Goal: Task Accomplishment & Management: Manage account settings

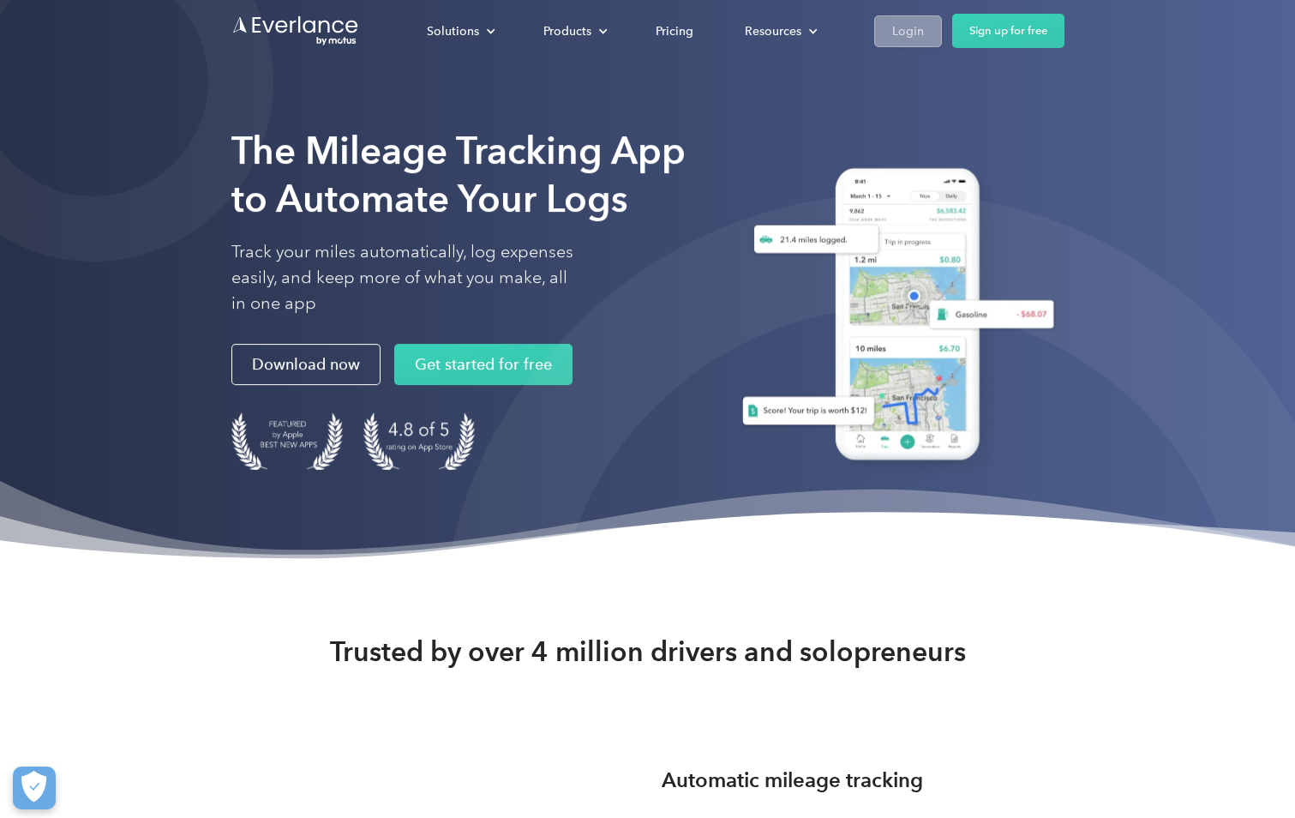
click at [902, 38] on div "Login" at bounding box center [909, 31] width 32 height 21
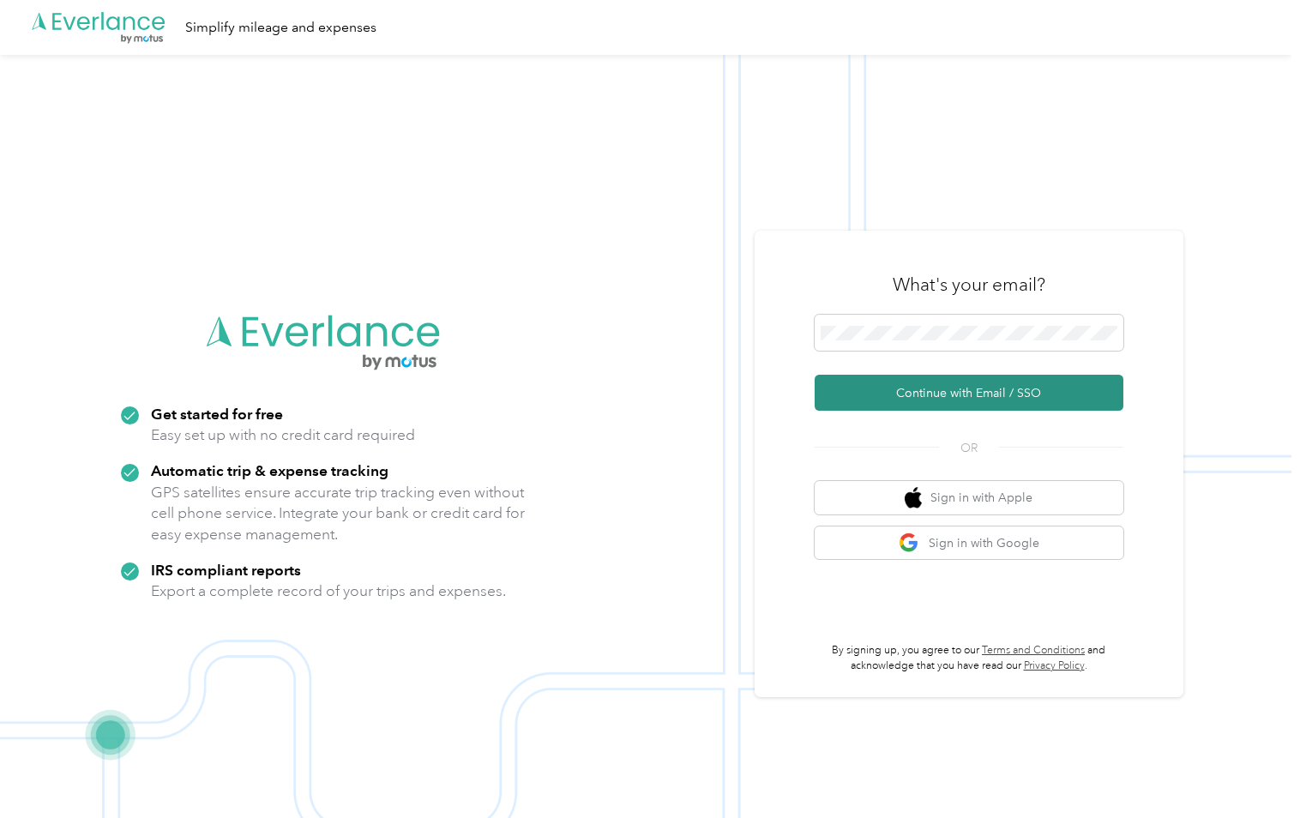
click at [950, 398] on button "Continue with Email / SSO" at bounding box center [968, 393] width 309 height 36
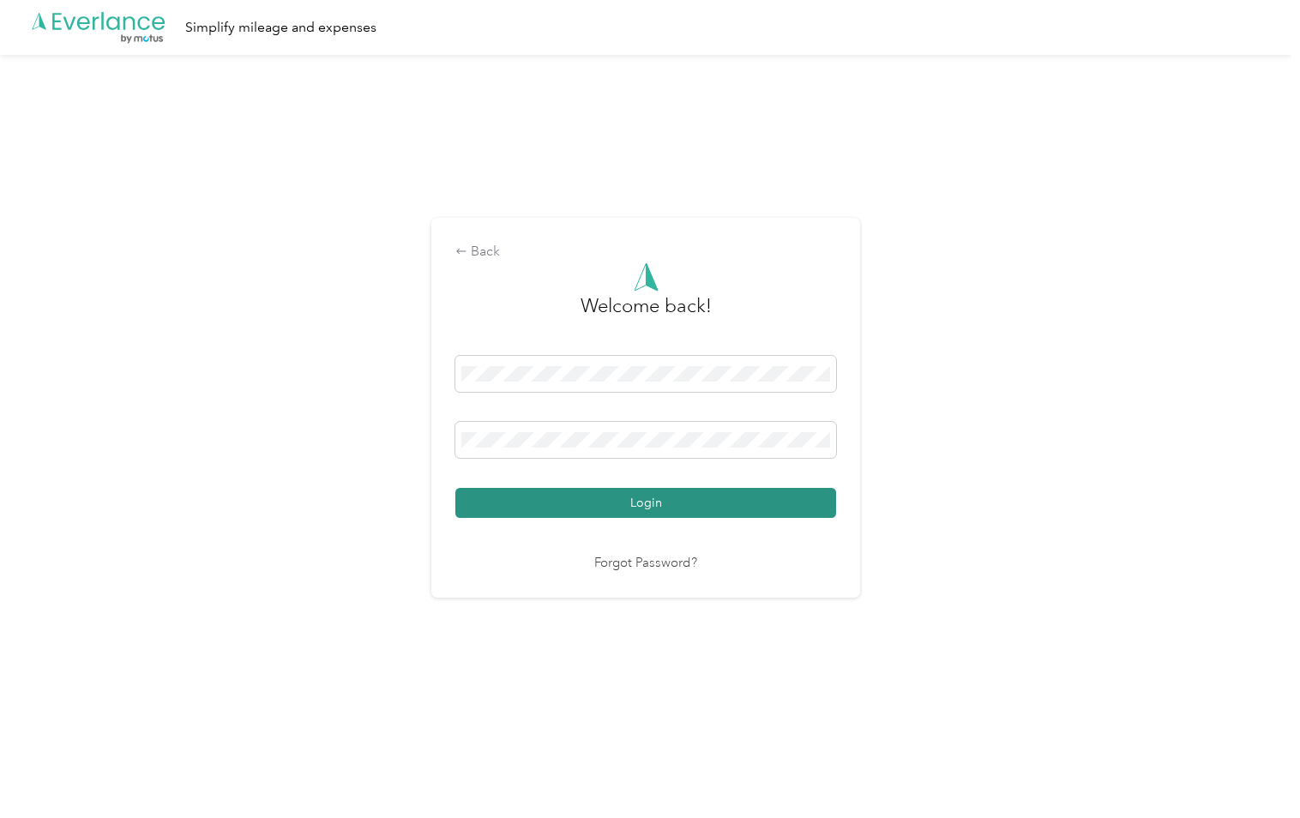
click at [727, 502] on button "Login" at bounding box center [645, 503] width 381 height 30
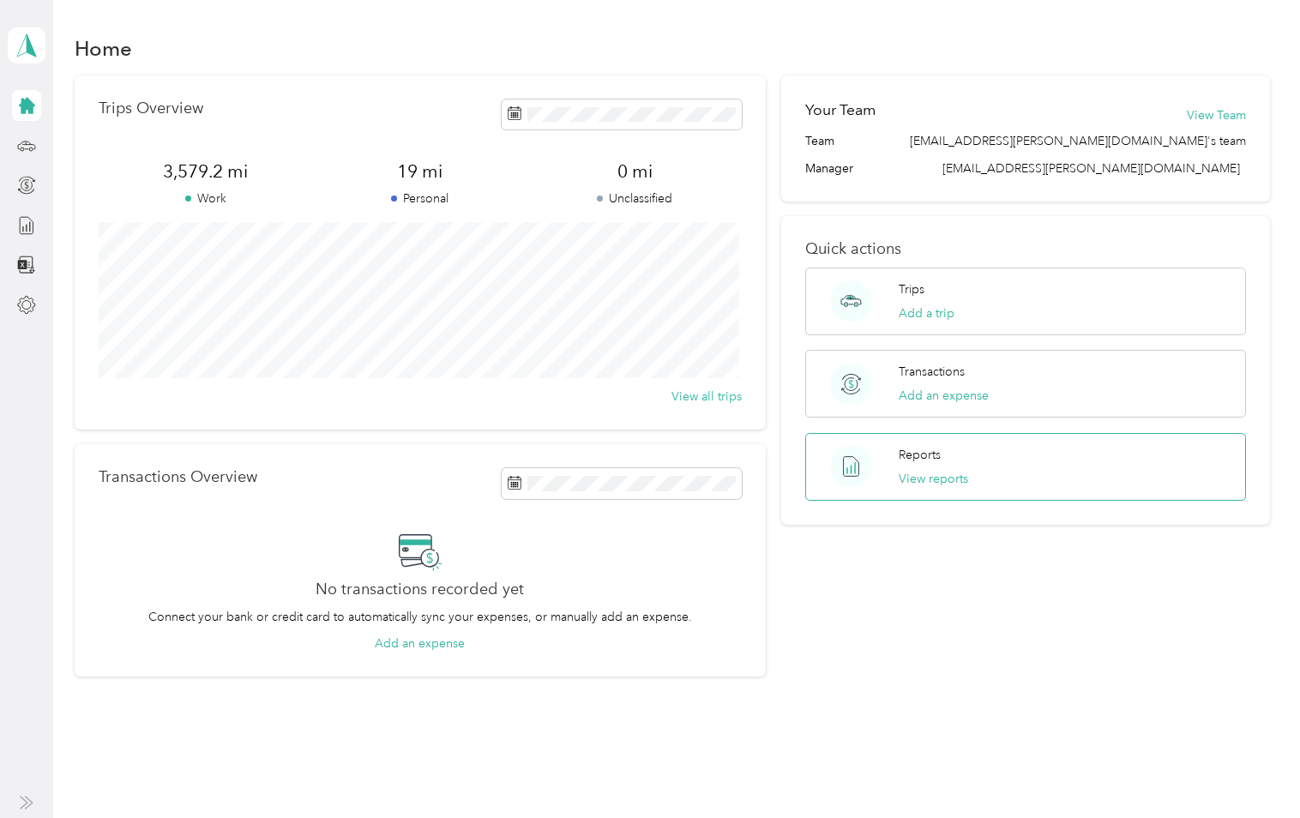
click at [983, 476] on div "Reports View reports" at bounding box center [1026, 467] width 442 height 68
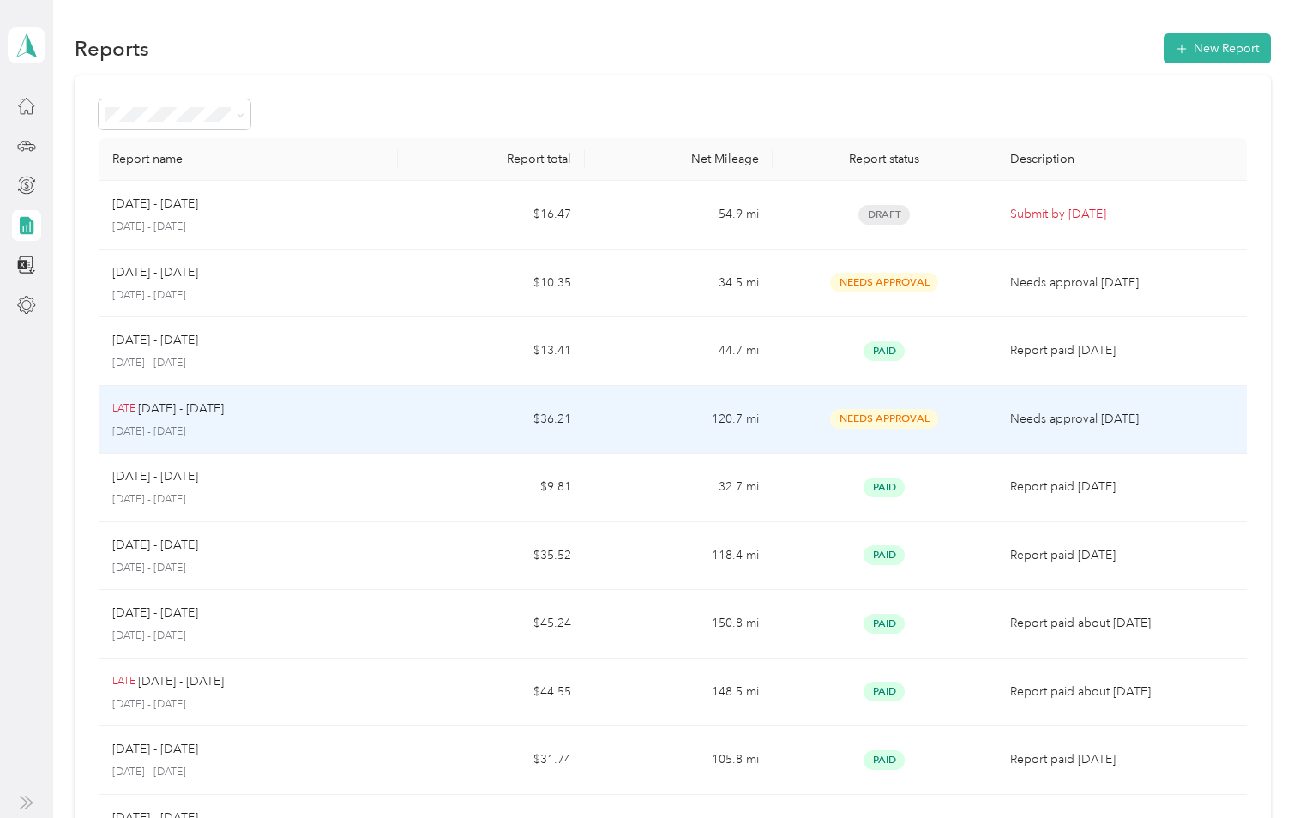
click at [1019, 417] on p "Needs approval [DATE]" at bounding box center [1121, 419] width 222 height 19
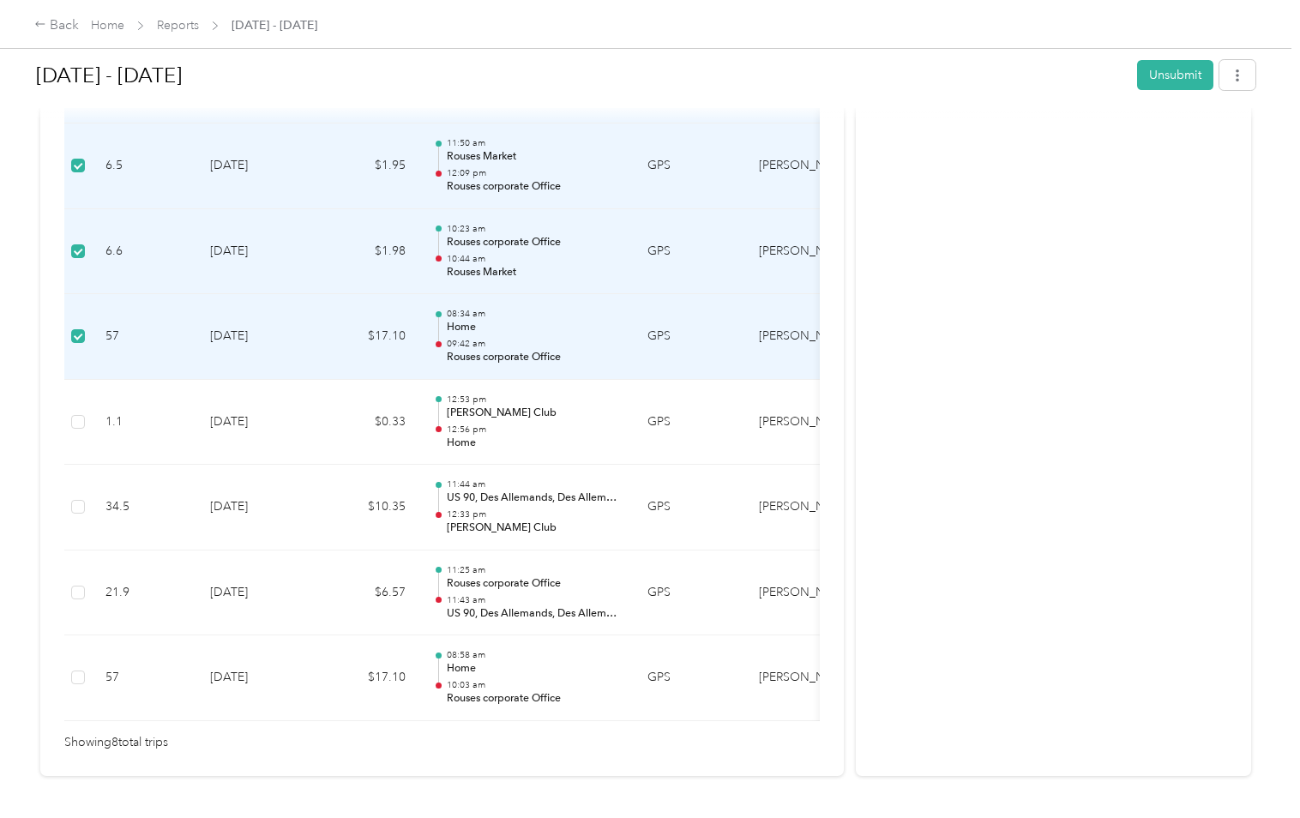
scroll to position [600, 0]
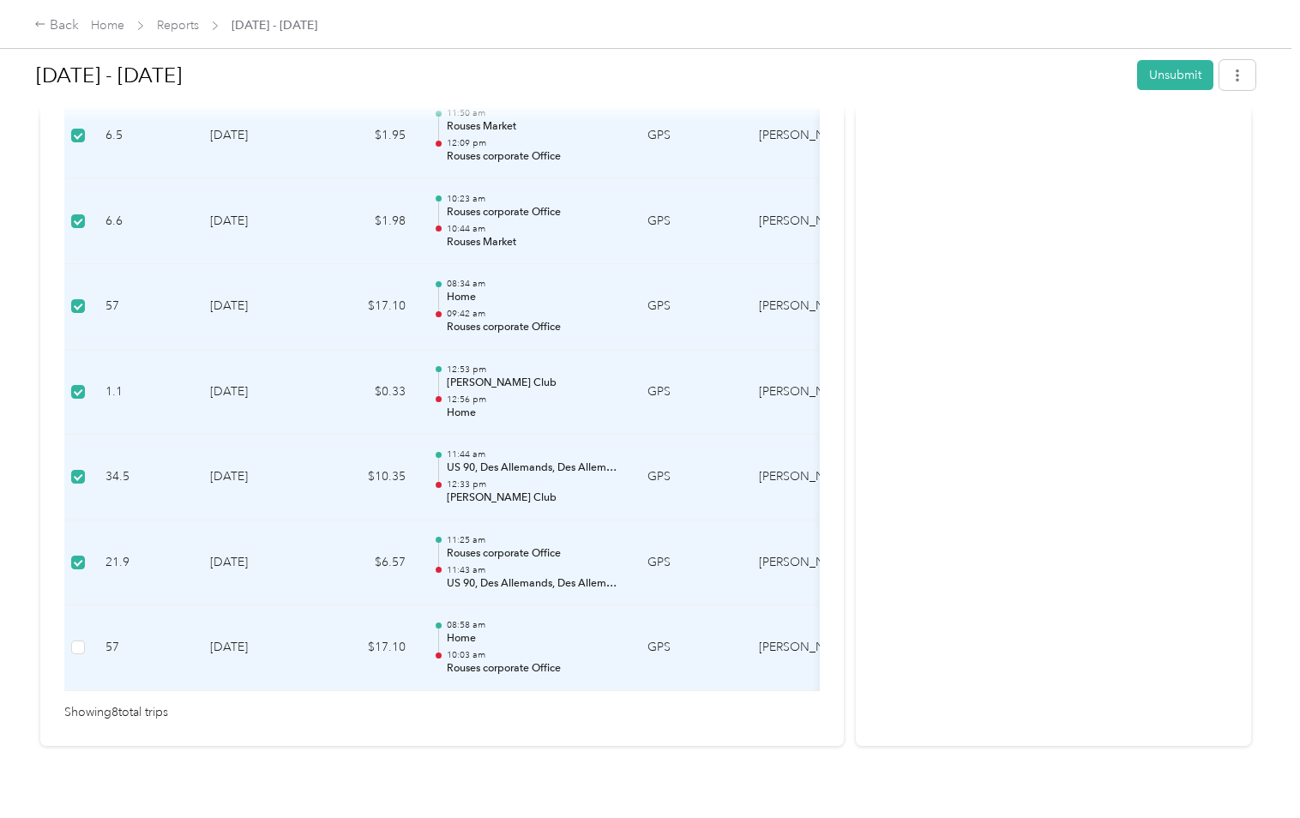
click at [69, 647] on td at bounding box center [77, 648] width 27 height 86
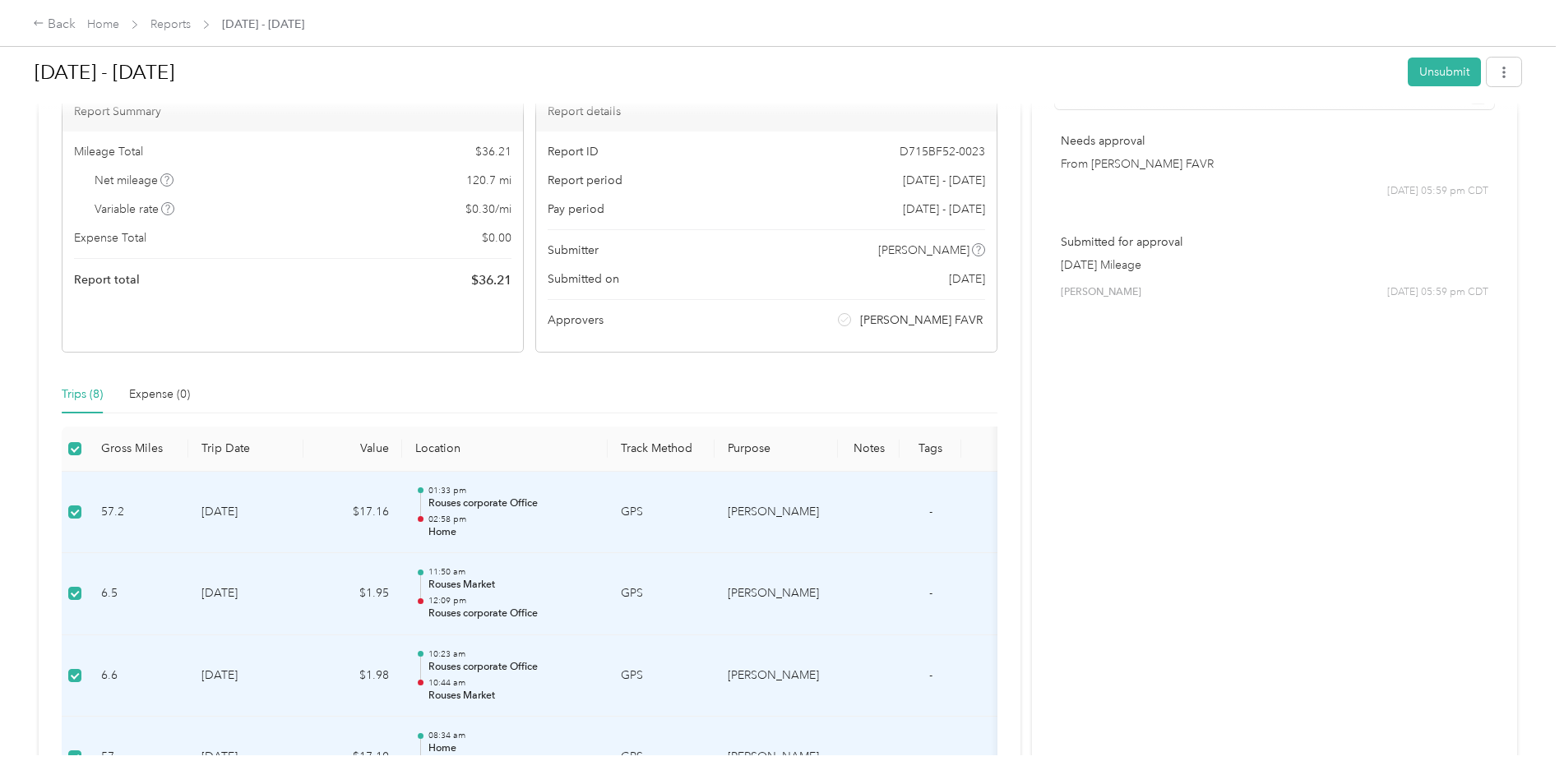
scroll to position [0, 0]
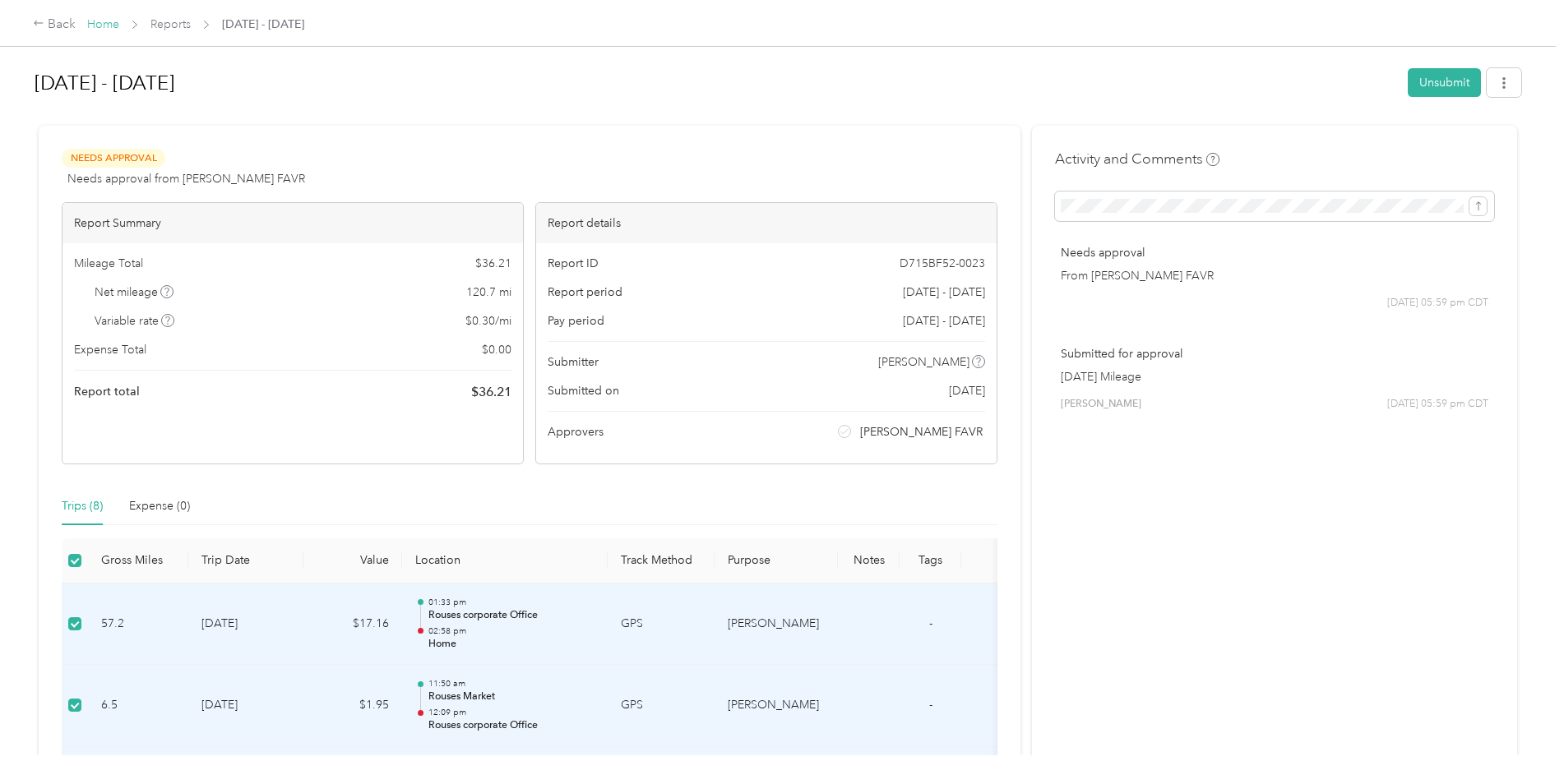
click at [100, 21] on link "Home" at bounding box center [103, 24] width 32 height 14
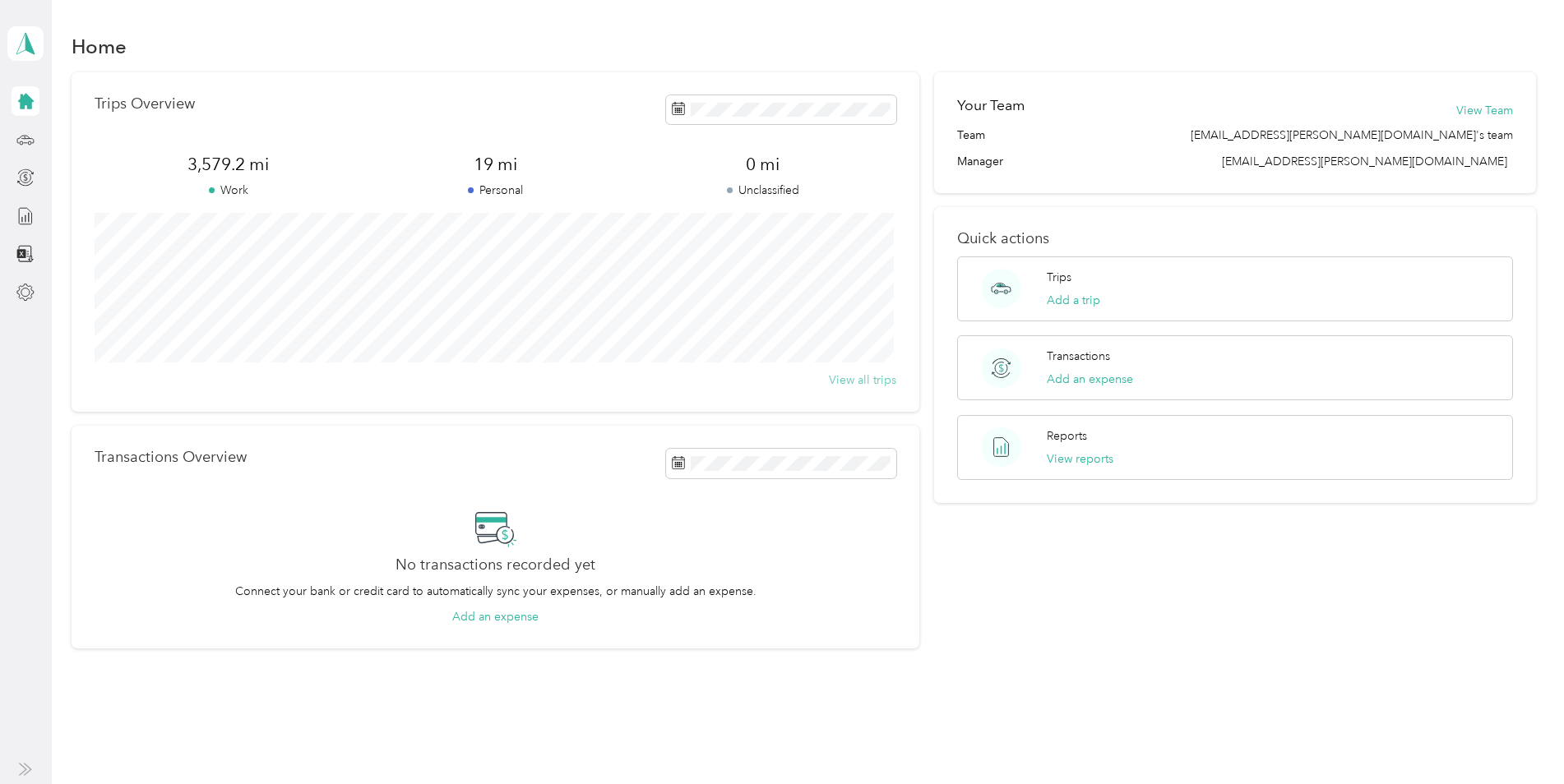
click at [855, 378] on button "View all trips" at bounding box center [862, 380] width 67 height 17
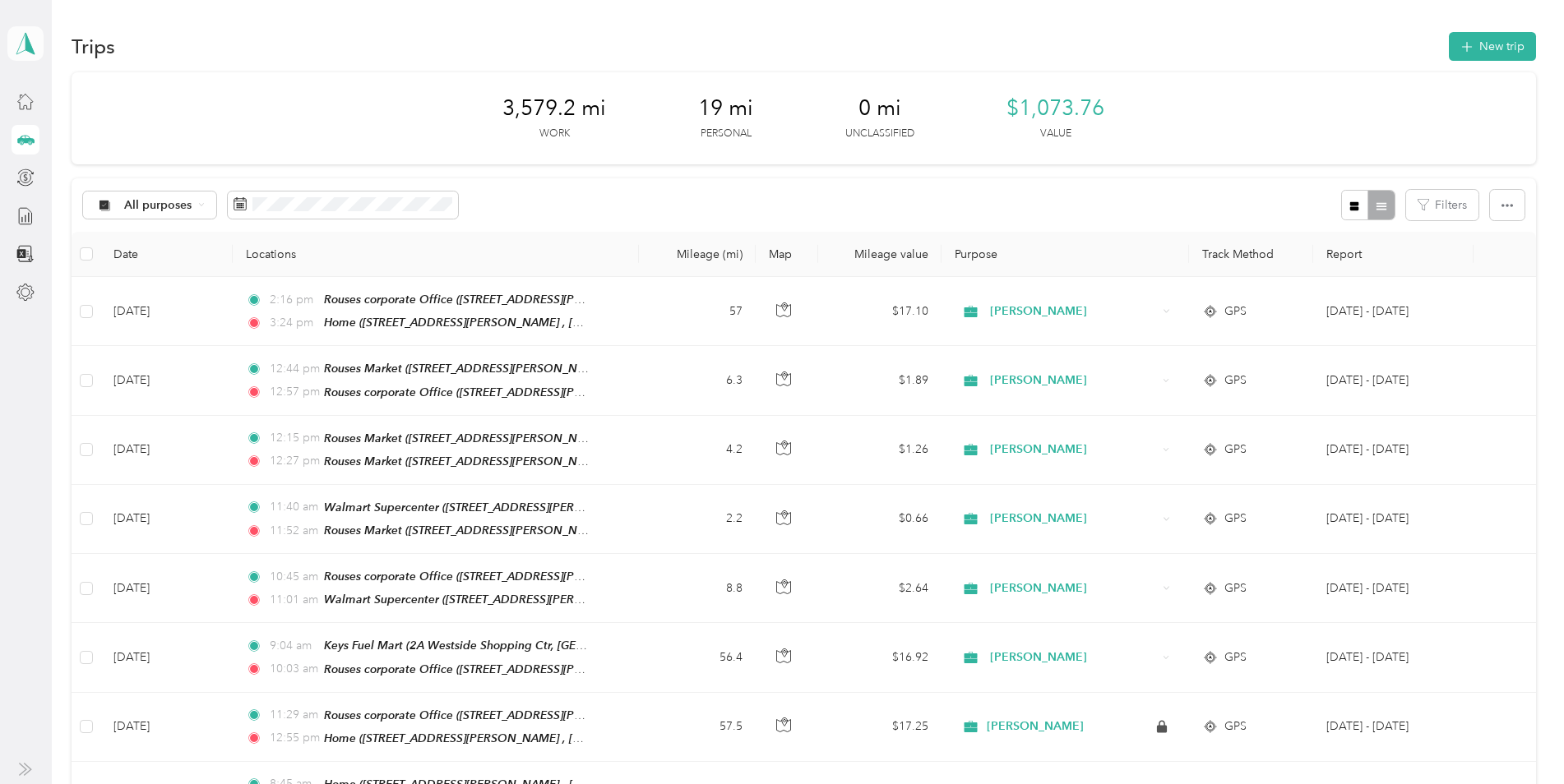
click at [20, 43] on icon at bounding box center [26, 43] width 25 height 23
click at [46, 138] on div "Log out" at bounding box center [227, 127] width 416 height 29
